Goal: Task Accomplishment & Management: Use online tool/utility

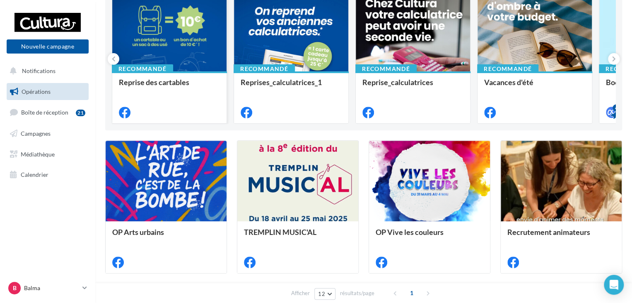
scroll to position [124, 0]
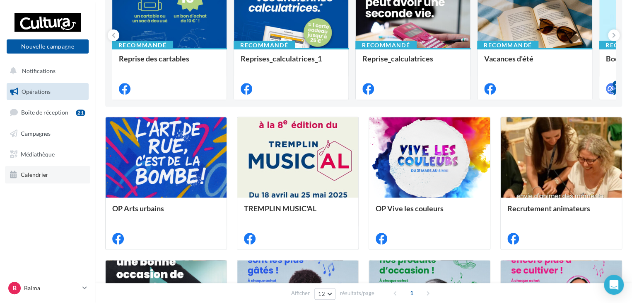
click at [43, 174] on span "Calendrier" at bounding box center [35, 174] width 28 height 7
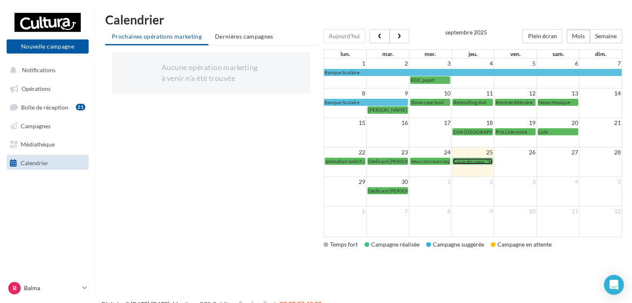
click at [480, 161] on span "Coup de coeur "Moustache"" at bounding box center [483, 161] width 61 height 6
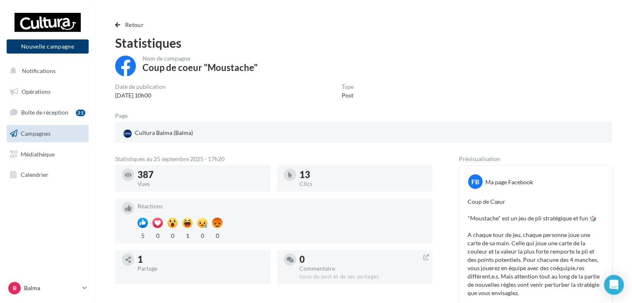
click at [38, 45] on button "Nouvelle campagne" at bounding box center [48, 46] width 82 height 14
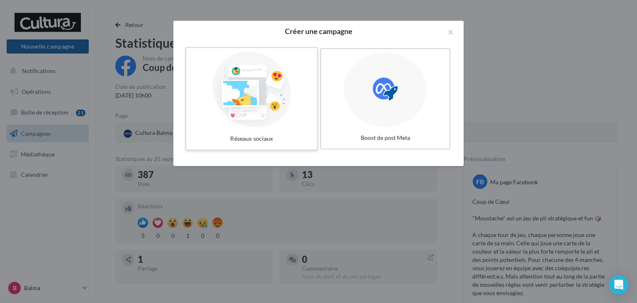
click at [241, 92] on div at bounding box center [251, 89] width 124 height 76
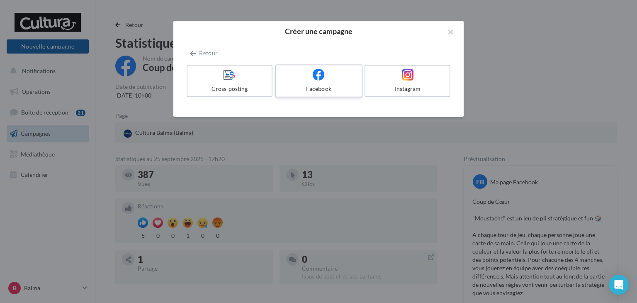
click at [348, 85] on div "Facebook" at bounding box center [318, 89] width 79 height 8
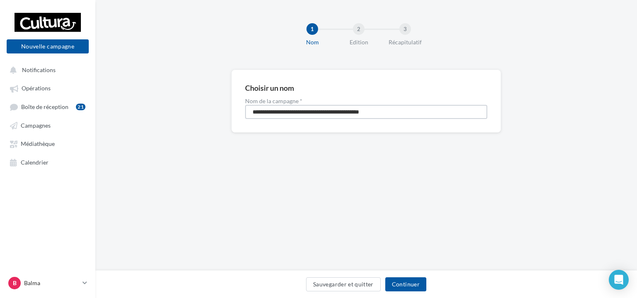
drag, startPoint x: 394, startPoint y: 110, endPoint x: 245, endPoint y: 109, distance: 148.8
click at [245, 109] on input "**********" at bounding box center [366, 112] width 242 height 14
type input "**********"
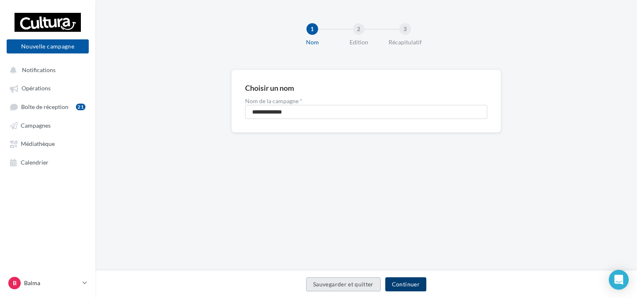
click at [405, 284] on button "Continuer" at bounding box center [405, 284] width 41 height 14
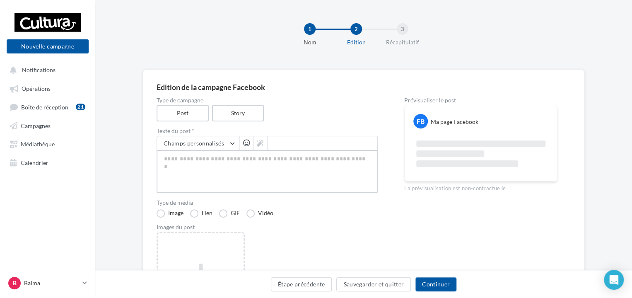
click at [280, 168] on textarea at bounding box center [267, 171] width 221 height 43
paste textarea "**********"
type textarea "**********"
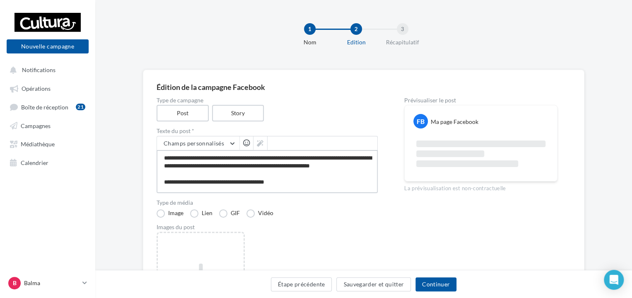
scroll to position [44, 0]
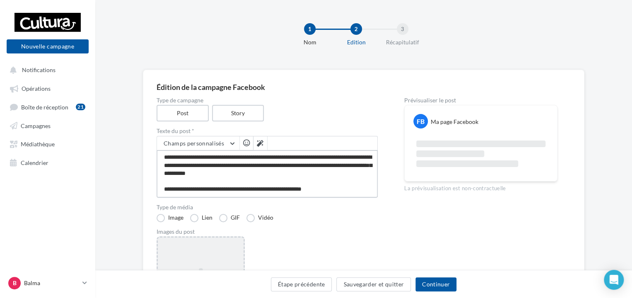
type textarea "**********"
click at [214, 246] on div "Ajouter une image Format: png, jpg" at bounding box center [201, 290] width 88 height 108
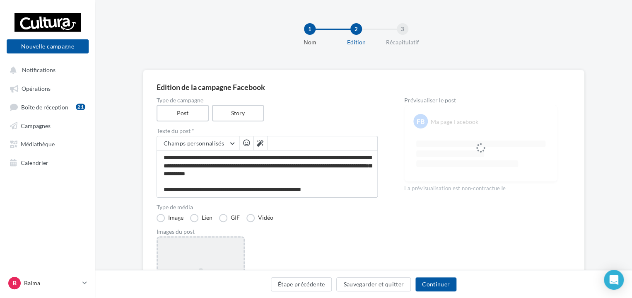
scroll to position [44, 0]
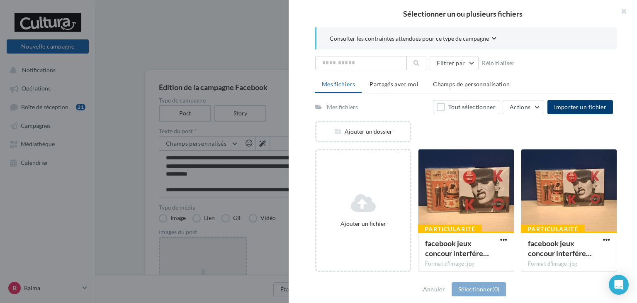
click at [578, 107] on span "Importer un fichier" at bounding box center [580, 106] width 52 height 7
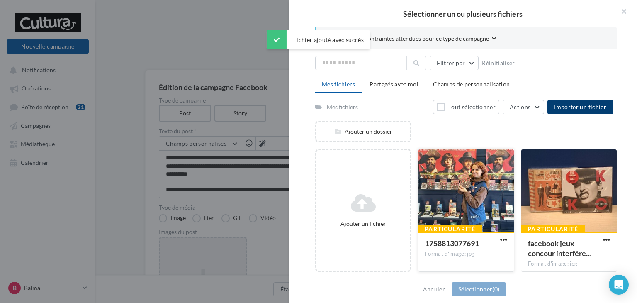
click at [477, 181] on div at bounding box center [465, 190] width 95 height 83
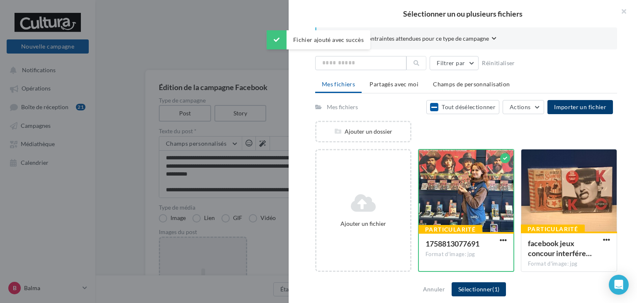
click at [483, 293] on button "Sélectionner (1)" at bounding box center [478, 289] width 54 height 14
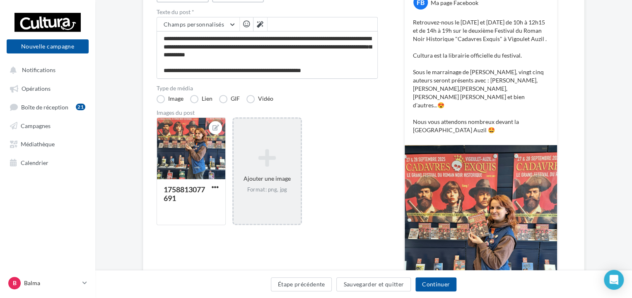
scroll to position [124, 0]
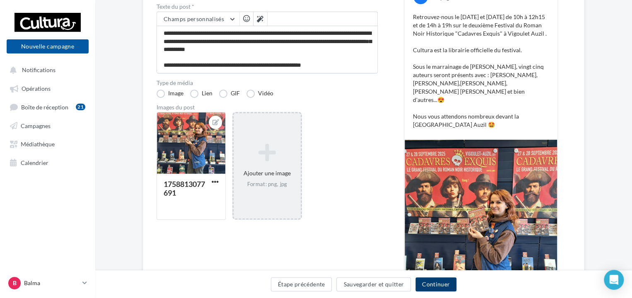
click at [434, 288] on button "Continuer" at bounding box center [436, 284] width 41 height 14
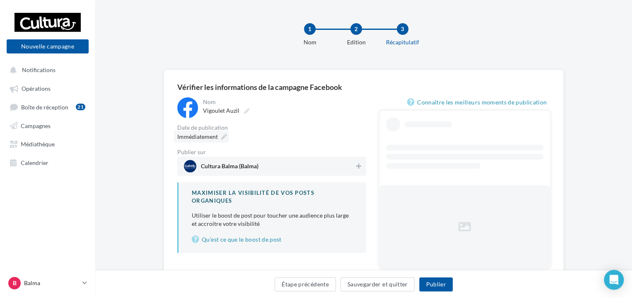
click at [219, 133] on div "Immédiatement" at bounding box center [201, 137] width 55 height 12
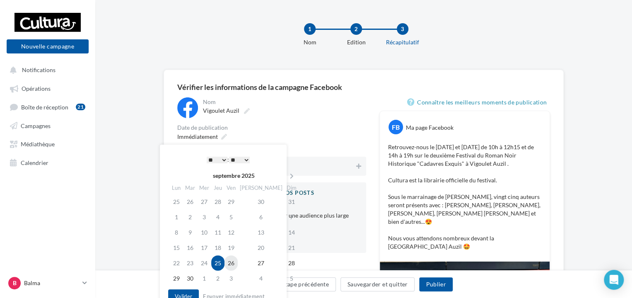
click at [237, 262] on td "26" at bounding box center [231, 262] width 13 height 15
click at [225, 159] on select "* * * * * * * * * * ** ** ** ** ** ** ** ** ** ** ** ** ** **" at bounding box center [217, 160] width 21 height 7
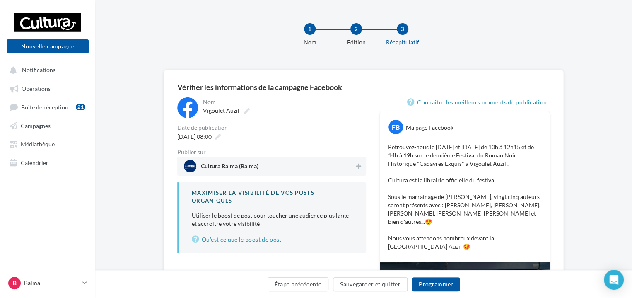
click at [281, 138] on div "26/09/2025 à 08:00" at bounding box center [271, 137] width 189 height 12
click at [212, 135] on span "26/09/2025 à 08:00" at bounding box center [194, 136] width 34 height 7
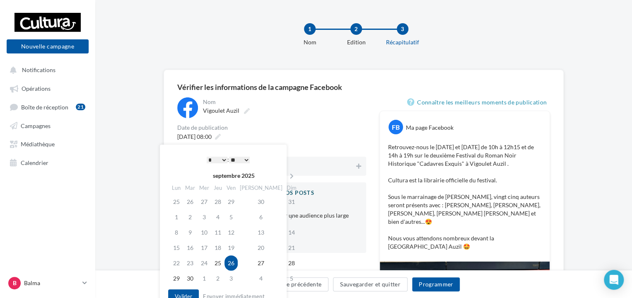
click at [220, 157] on select "* * * * * * * * * * ** ** ** ** ** ** ** ** ** ** ** ** ** **" at bounding box center [217, 160] width 21 height 7
click at [281, 125] on div "Date de publication" at bounding box center [271, 128] width 189 height 6
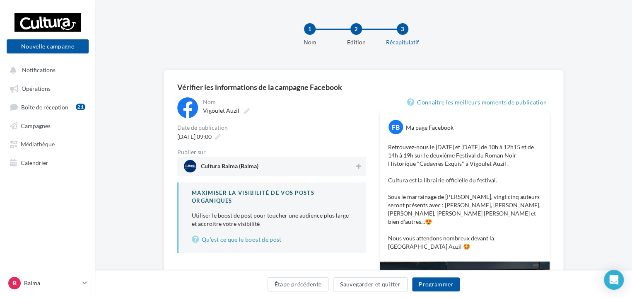
click at [300, 167] on span "Cultura Balma (Balma)" at bounding box center [269, 166] width 171 height 12
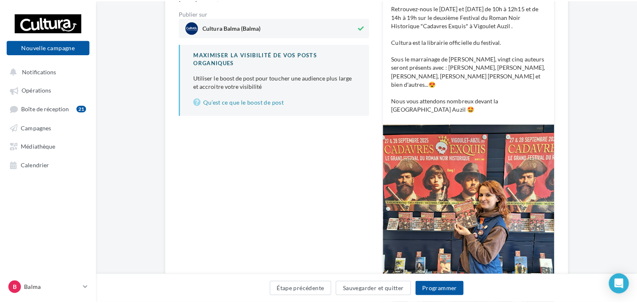
scroll to position [207, 0]
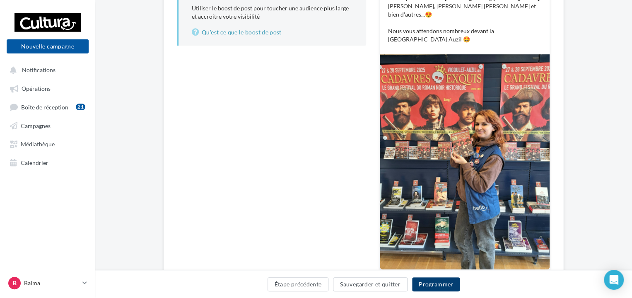
click at [436, 284] on button "Programmer" at bounding box center [436, 284] width 48 height 14
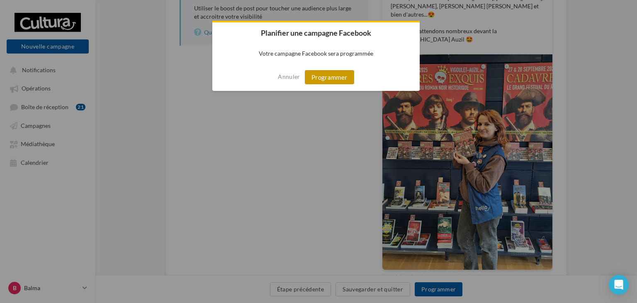
click at [329, 77] on button "Programmer" at bounding box center [329, 77] width 49 height 14
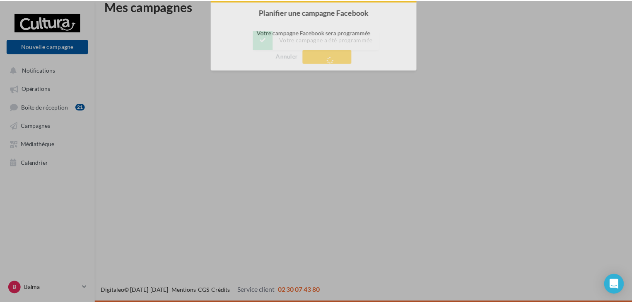
scroll to position [13, 0]
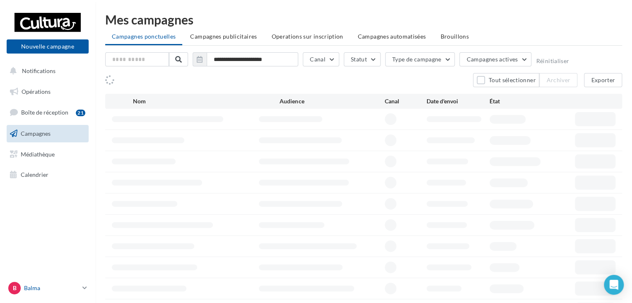
click at [75, 288] on p "Balma" at bounding box center [51, 287] width 55 height 8
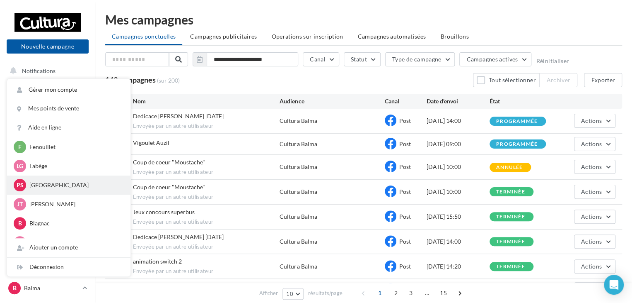
scroll to position [38, 0]
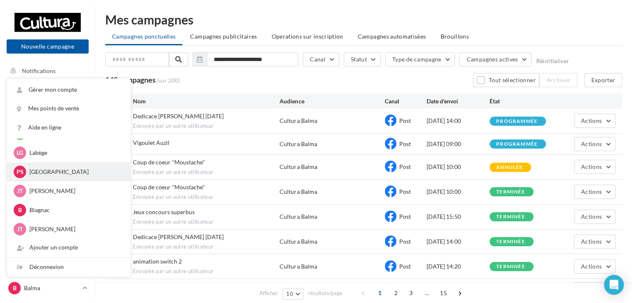
click at [70, 170] on p "[GEOGRAPHIC_DATA]" at bounding box center [74, 171] width 91 height 8
